Goal: Find specific page/section: Find specific page/section

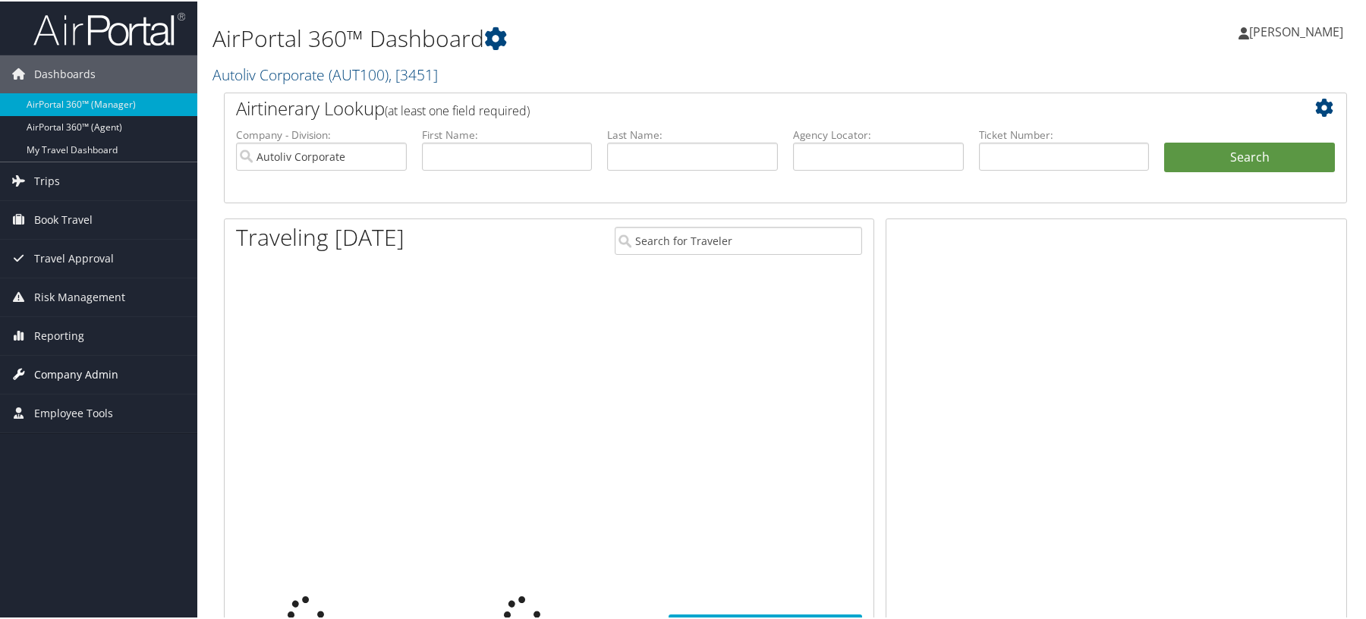
click at [68, 370] on span "Company Admin" at bounding box center [76, 373] width 84 height 38
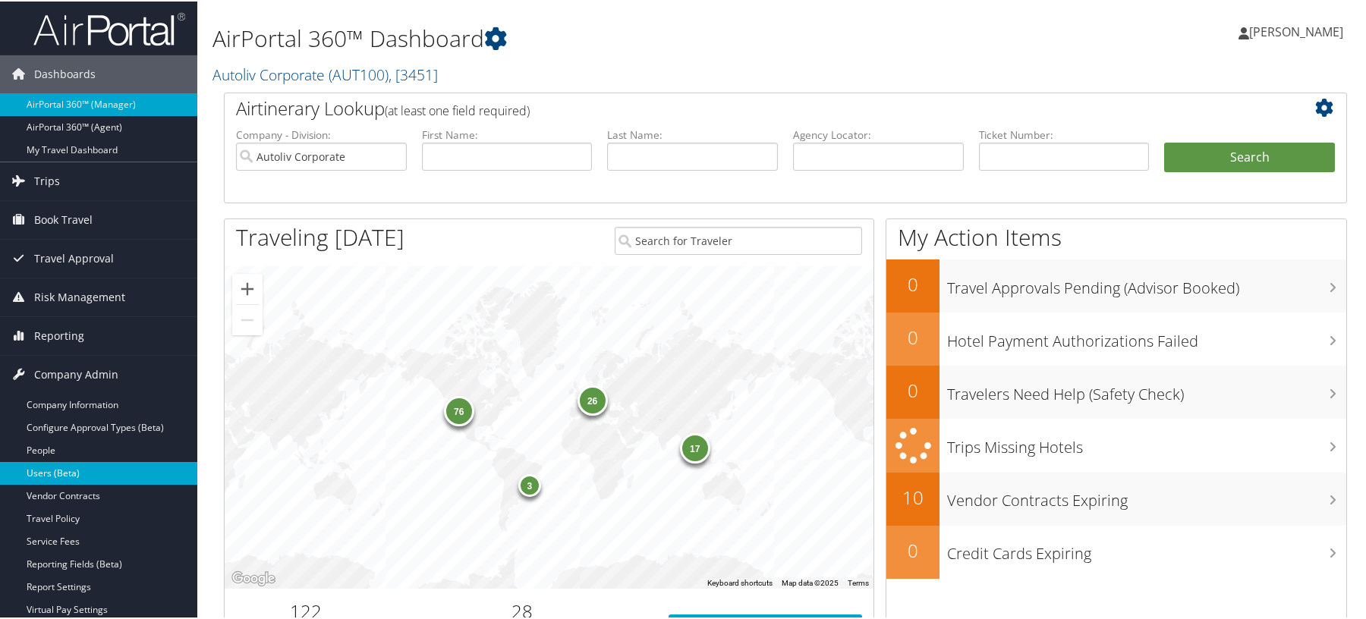
click at [52, 480] on link "Users (Beta)" at bounding box center [98, 472] width 197 height 23
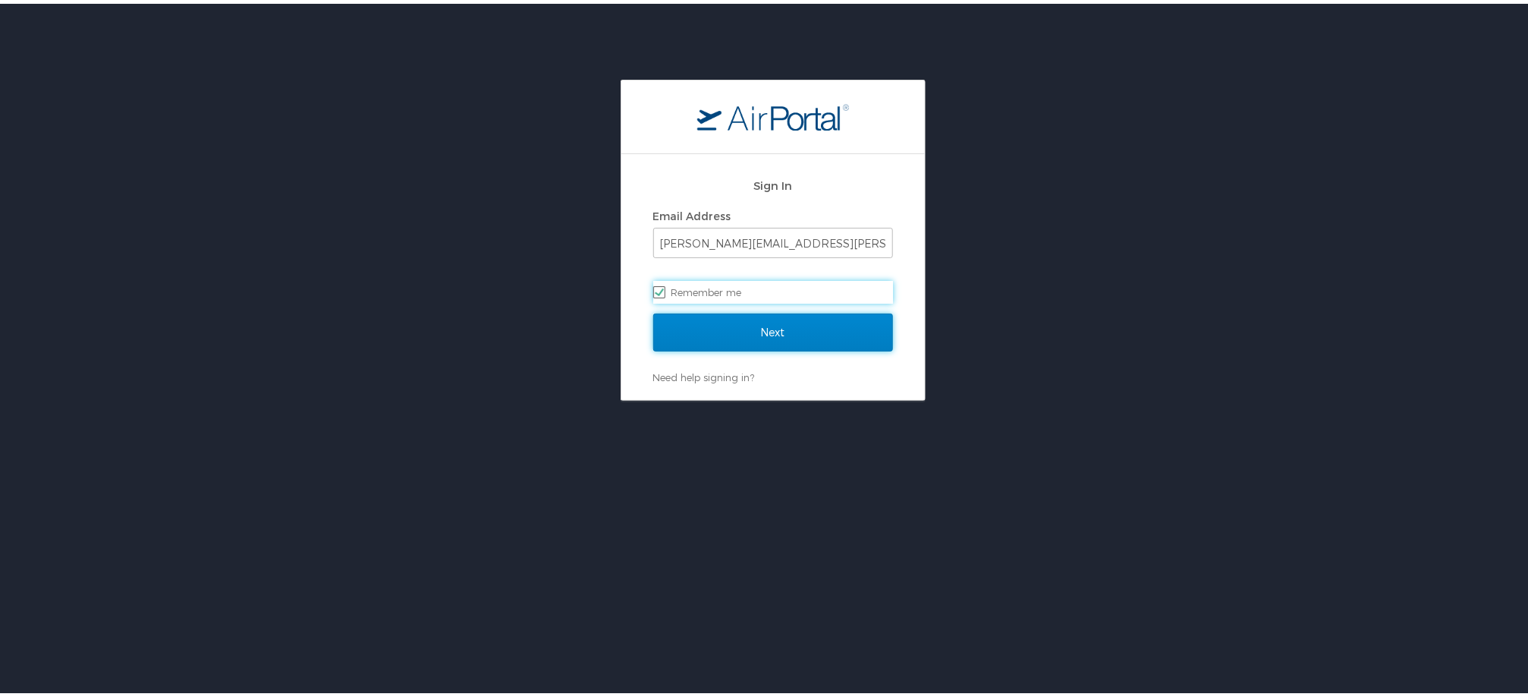
click at [770, 337] on input "Next" at bounding box center [773, 329] width 240 height 38
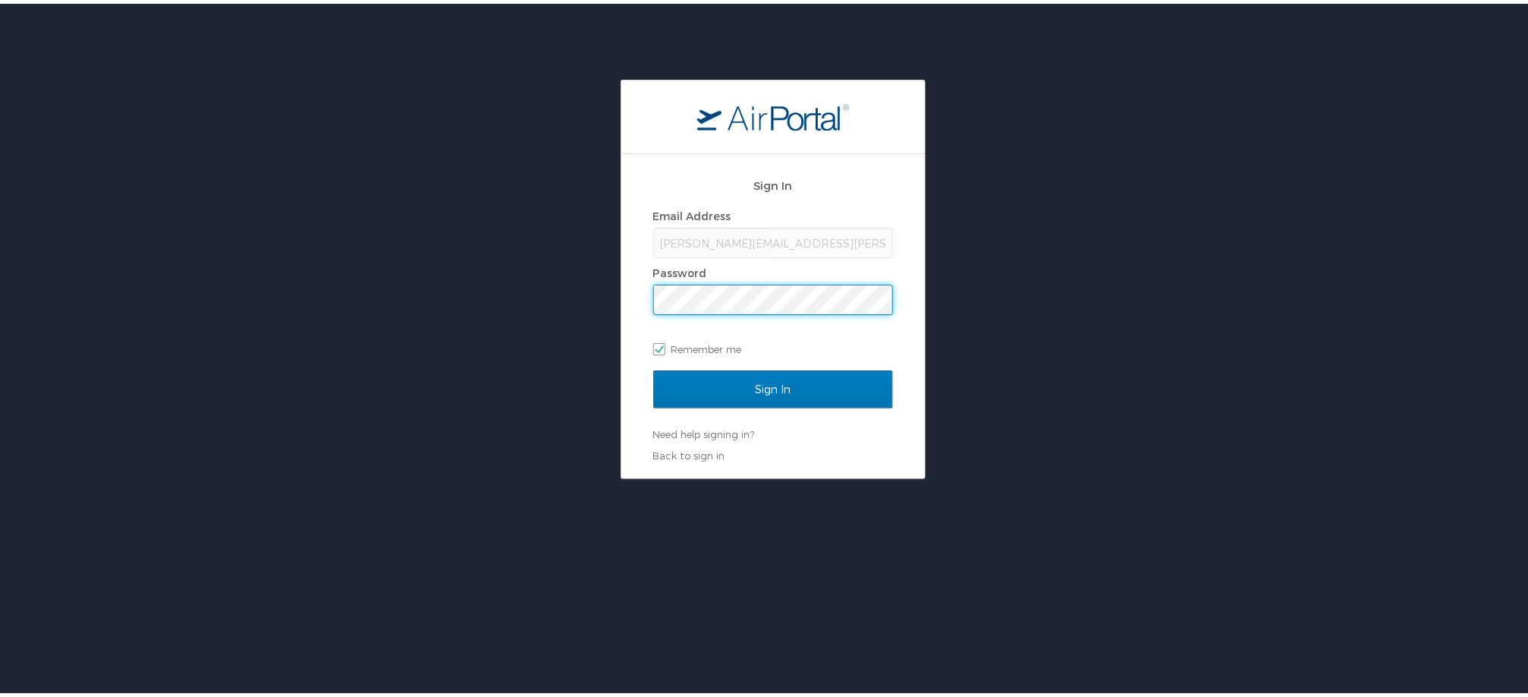
click at [653, 367] on input "Sign In" at bounding box center [773, 386] width 240 height 38
